Goal: Task Accomplishment & Management: Manage account settings

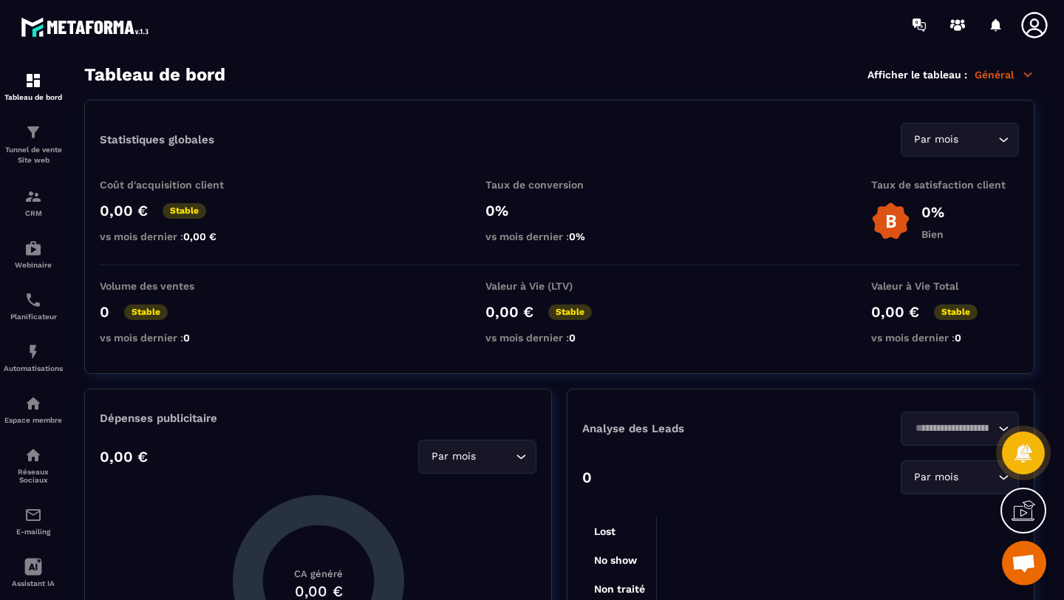
click at [1035, 22] on icon at bounding box center [1034, 25] width 30 height 30
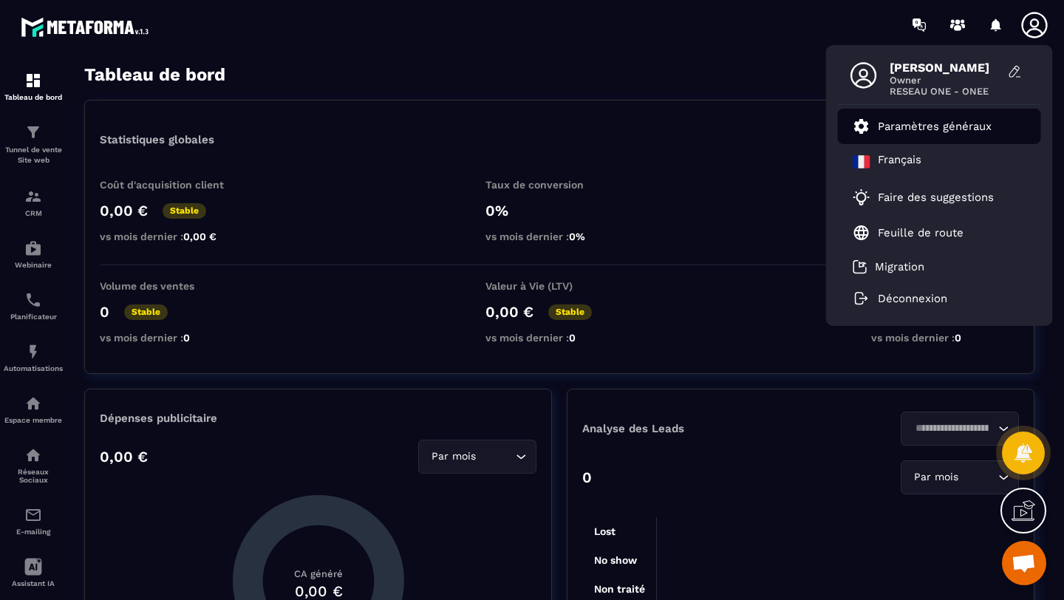
click at [920, 123] on p "Paramètres généraux" at bounding box center [934, 126] width 114 height 13
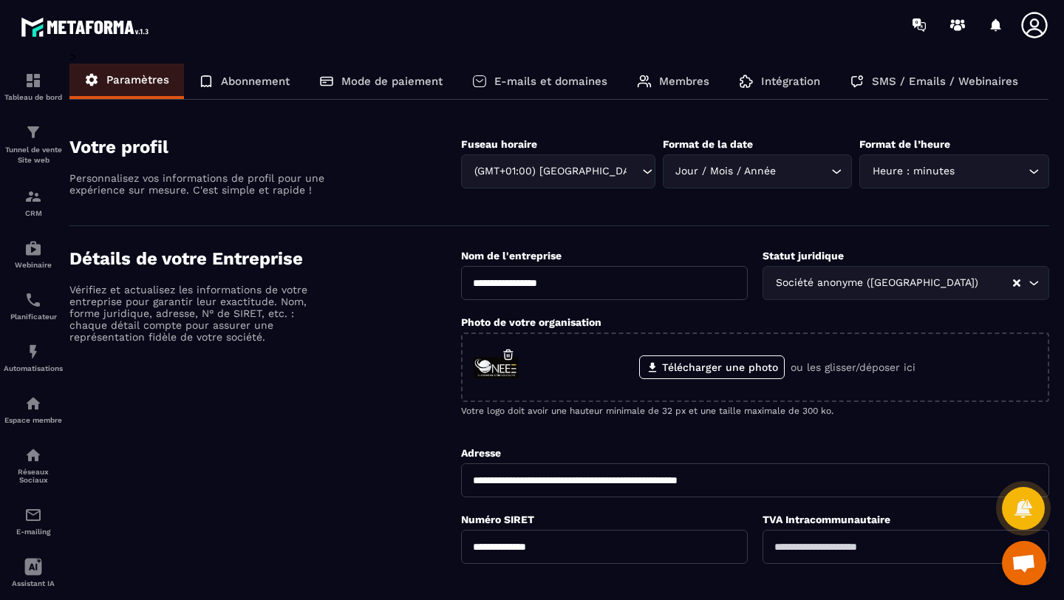
click at [273, 78] on p "Abonnement" at bounding box center [255, 81] width 69 height 13
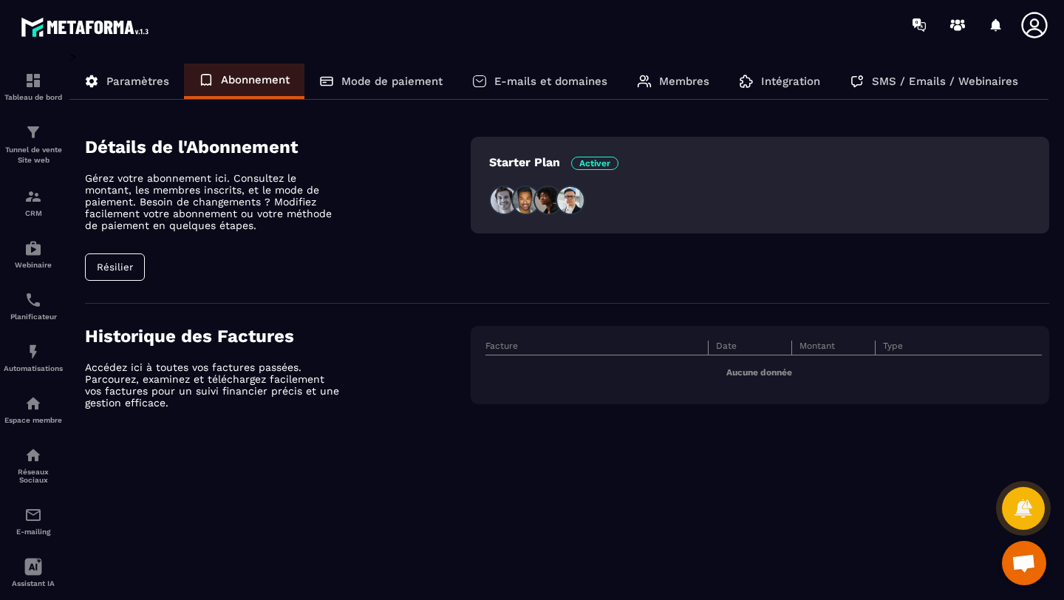
click at [555, 79] on p "E-mails et domaines" at bounding box center [550, 81] width 113 height 13
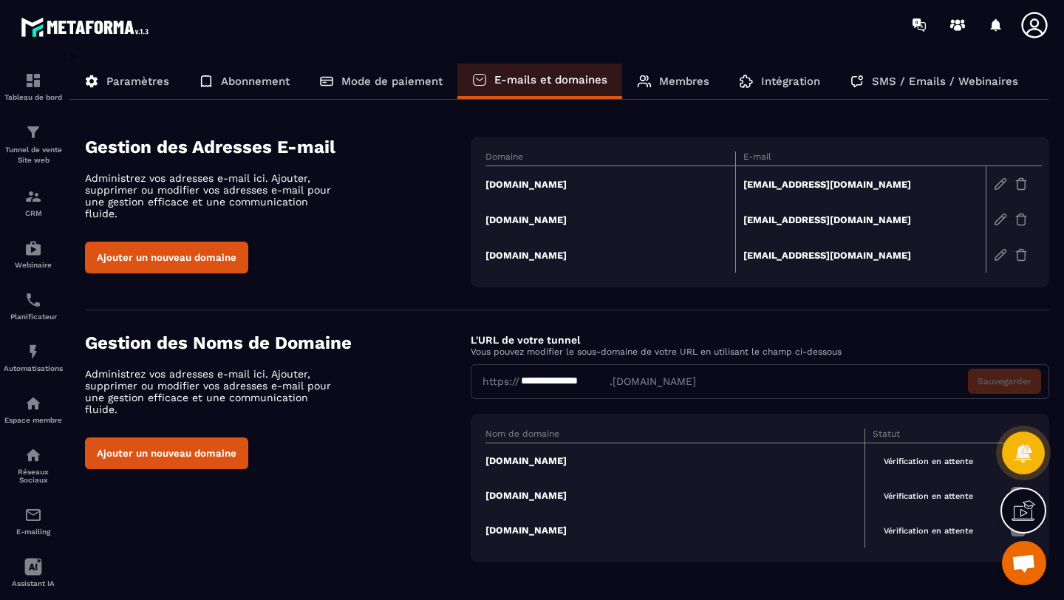
click at [350, 80] on p "Mode de paiement" at bounding box center [391, 81] width 101 height 13
